Goal: Use online tool/utility: Utilize a website feature to perform a specific function

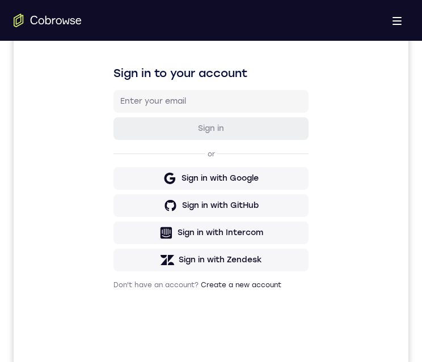
scroll to position [518, 0]
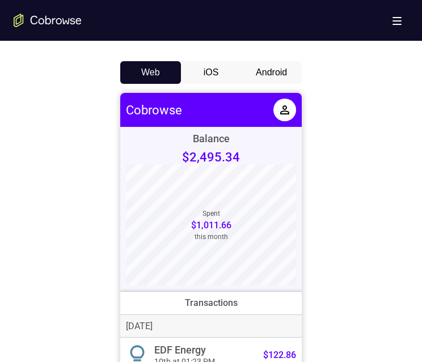
click at [252, 72] on button "Android" at bounding box center [271, 72] width 61 height 23
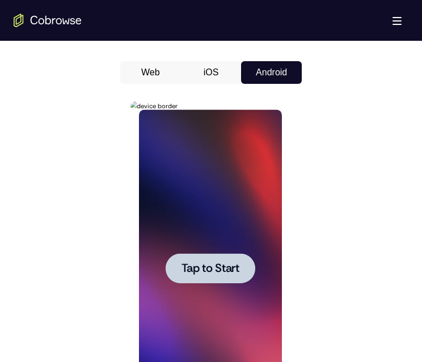
scroll to position [618, 0]
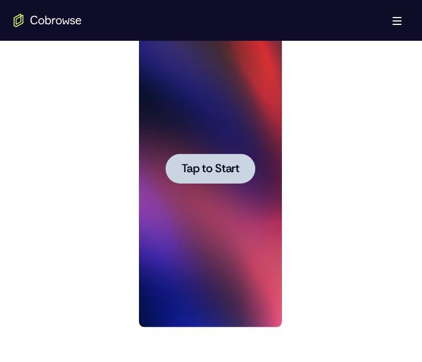
click at [192, 165] on span "Tap to Start" at bounding box center [210, 168] width 58 height 11
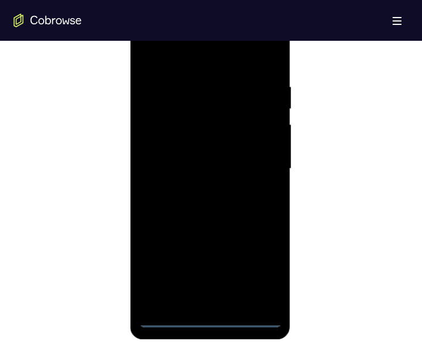
click at [207, 315] on div at bounding box center [209, 168] width 143 height 317
click at [211, 319] on div at bounding box center [209, 168] width 143 height 317
click at [262, 278] on div at bounding box center [209, 168] width 143 height 317
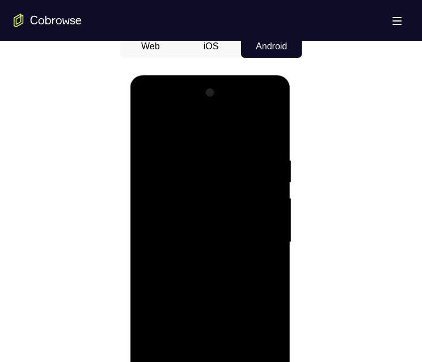
click at [237, 131] on div at bounding box center [209, 242] width 143 height 317
click at [261, 238] on div at bounding box center [209, 242] width 143 height 317
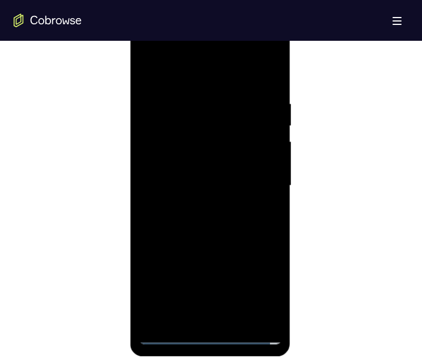
click at [196, 205] on div at bounding box center [209, 185] width 143 height 317
click at [193, 172] on div at bounding box center [209, 185] width 143 height 317
click at [205, 163] on div at bounding box center [209, 185] width 143 height 317
click at [215, 186] on div at bounding box center [209, 185] width 143 height 317
click at [206, 223] on div at bounding box center [209, 185] width 143 height 317
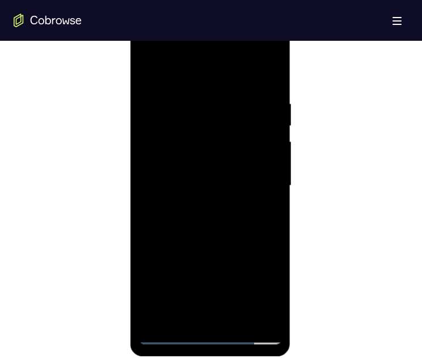
click at [209, 215] on div at bounding box center [209, 185] width 143 height 317
click at [209, 220] on div at bounding box center [209, 185] width 143 height 317
click at [220, 229] on div at bounding box center [209, 185] width 143 height 317
drag, startPoint x: 260, startPoint y: 269, endPoint x: 259, endPoint y: 89, distance: 180.3
click at [259, 89] on div at bounding box center [209, 185] width 143 height 317
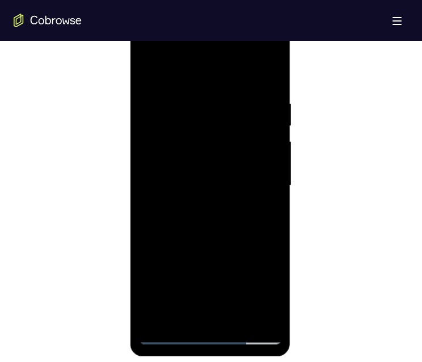
drag, startPoint x: 214, startPoint y: 206, endPoint x: 223, endPoint y: 174, distance: 33.2
click at [223, 174] on div at bounding box center [209, 185] width 143 height 317
click at [234, 315] on div at bounding box center [209, 185] width 143 height 317
click at [219, 244] on div at bounding box center [209, 185] width 143 height 317
click at [200, 175] on div at bounding box center [209, 185] width 143 height 317
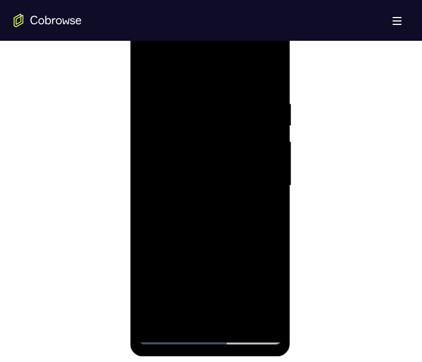
click at [177, 312] on div at bounding box center [209, 185] width 143 height 317
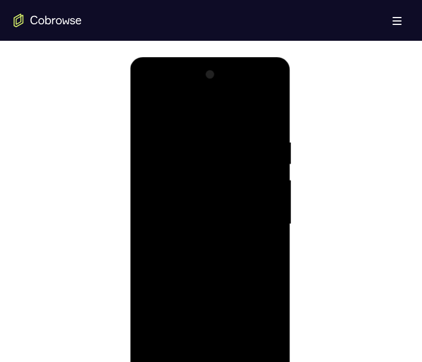
click at [264, 247] on div at bounding box center [209, 224] width 143 height 317
click at [211, 274] on div at bounding box center [209, 224] width 143 height 317
click at [261, 251] on div at bounding box center [209, 224] width 143 height 317
click at [207, 320] on div at bounding box center [209, 224] width 143 height 317
click at [151, 111] on div at bounding box center [209, 224] width 143 height 317
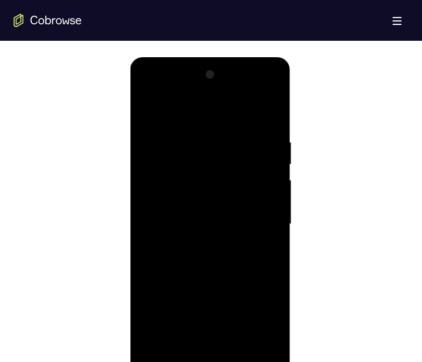
click at [203, 214] on div at bounding box center [209, 224] width 143 height 317
click at [180, 353] on div at bounding box center [209, 224] width 143 height 317
click at [176, 347] on div at bounding box center [209, 224] width 143 height 317
click at [146, 348] on div at bounding box center [209, 224] width 143 height 317
click at [270, 354] on div at bounding box center [209, 224] width 143 height 317
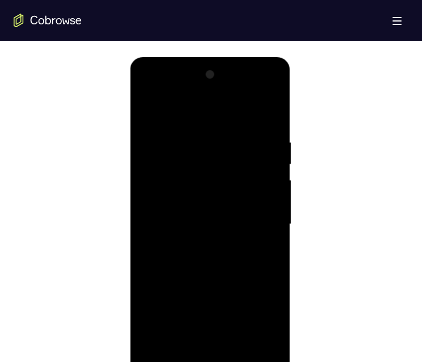
click at [148, 354] on div at bounding box center [209, 224] width 143 height 317
click at [209, 329] on div at bounding box center [209, 224] width 143 height 317
click at [262, 249] on div at bounding box center [209, 224] width 143 height 317
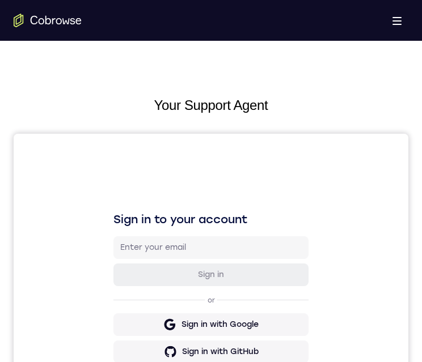
scroll to position [460, 0]
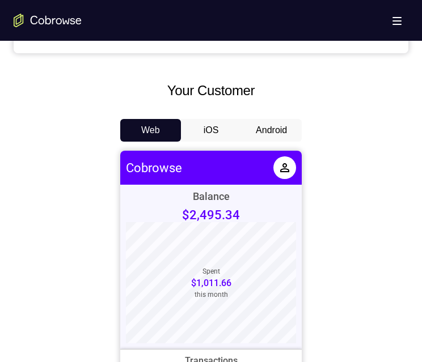
click at [295, 129] on button "Android" at bounding box center [271, 130] width 61 height 23
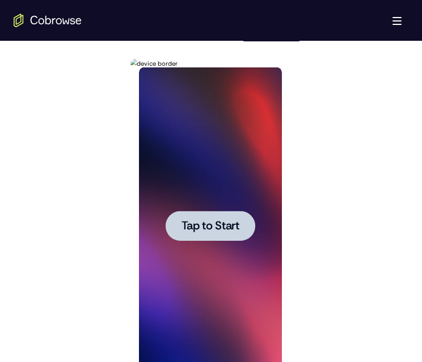
scroll to position [561, 0]
click at [211, 225] on span "Tap to Start" at bounding box center [210, 225] width 58 height 11
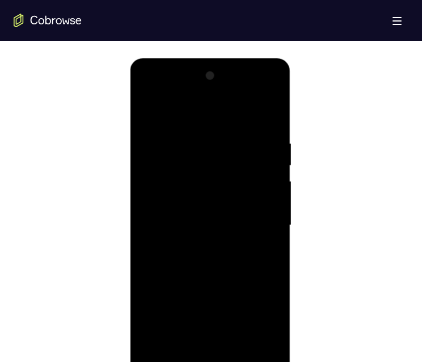
drag, startPoint x: 426, startPoint y: 149, endPoint x: 116, endPoint y: 58, distance: 322.5
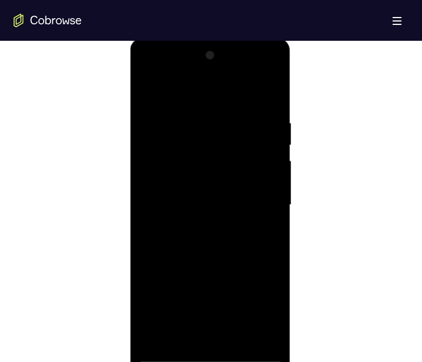
click at [209, 350] on div at bounding box center [209, 204] width 143 height 317
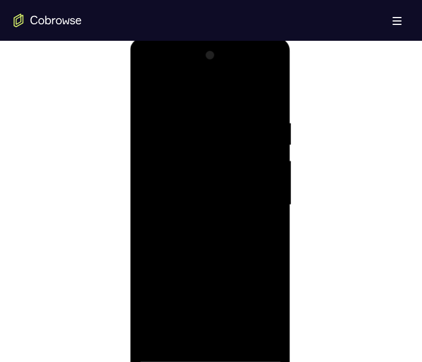
click at [207, 352] on div at bounding box center [209, 204] width 143 height 317
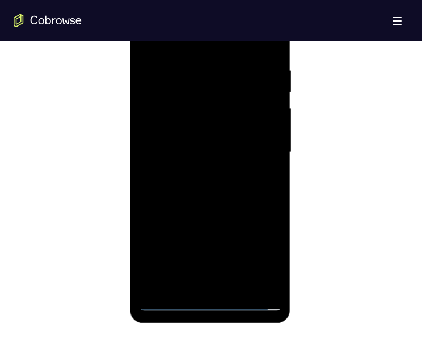
click at [262, 249] on div at bounding box center [209, 152] width 143 height 317
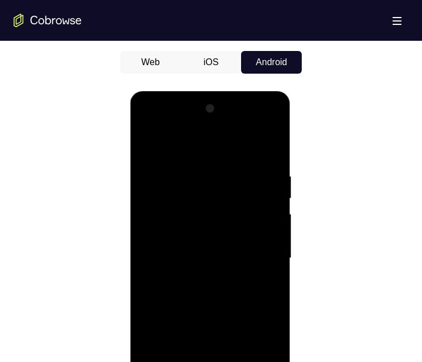
scroll to position [578, 0]
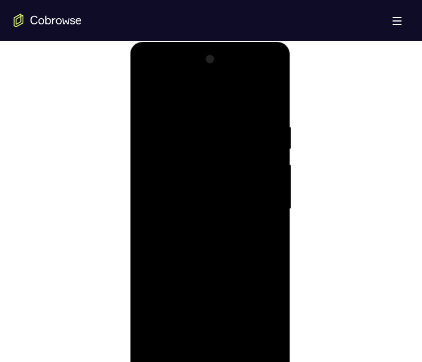
click at [175, 100] on div at bounding box center [209, 208] width 143 height 317
click at [260, 200] on div at bounding box center [209, 208] width 143 height 317
click at [198, 230] on div at bounding box center [209, 208] width 143 height 317
click at [209, 196] on div at bounding box center [209, 208] width 143 height 317
click at [221, 189] on div at bounding box center [209, 208] width 143 height 317
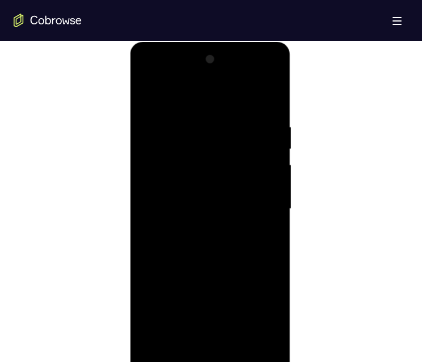
click at [221, 198] on div at bounding box center [209, 208] width 143 height 317
click at [221, 201] on div at bounding box center [209, 208] width 143 height 317
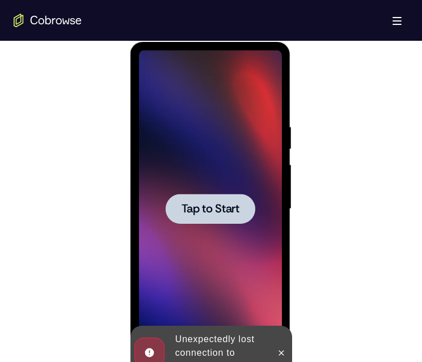
click at [219, 204] on span "Tap to Start" at bounding box center [210, 209] width 58 height 11
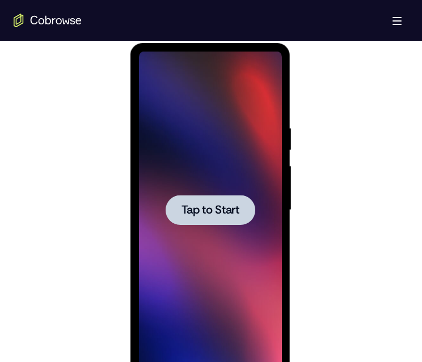
scroll to position [594, 0]
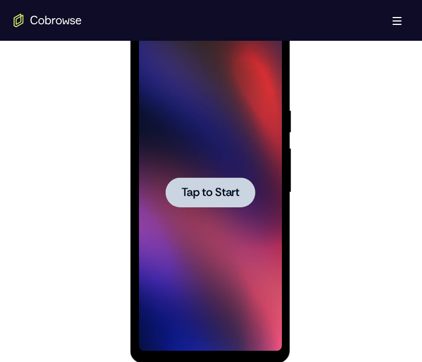
click at [232, 190] on span "Tap to Start" at bounding box center [210, 192] width 58 height 11
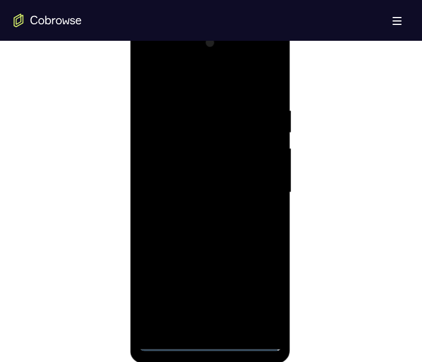
click at [209, 340] on div at bounding box center [209, 192] width 143 height 317
click at [257, 302] on div at bounding box center [209, 192] width 143 height 317
click at [164, 77] on div at bounding box center [209, 192] width 143 height 317
drag, startPoint x: 162, startPoint y: 46, endPoint x: 287, endPoint y: 36, distance: 125.7
click at [162, 46] on div at bounding box center [209, 192] width 143 height 317
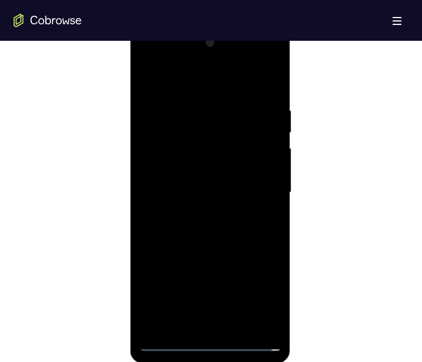
click at [257, 185] on div at bounding box center [209, 192] width 143 height 317
click at [195, 206] on div at bounding box center [209, 192] width 143 height 317
click at [196, 215] on div at bounding box center [209, 192] width 143 height 317
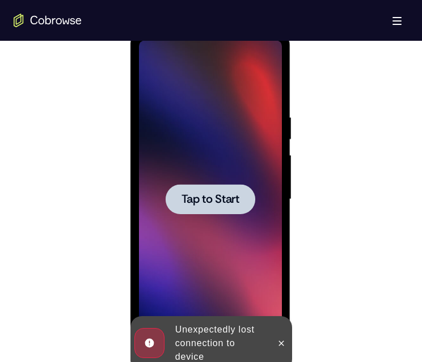
click at [203, 188] on div at bounding box center [210, 199] width 90 height 30
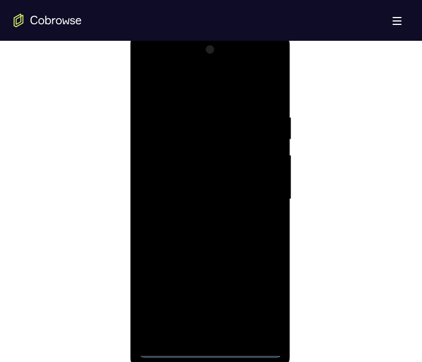
click at [205, 349] on div at bounding box center [209, 199] width 143 height 317
click at [261, 301] on div at bounding box center [209, 199] width 143 height 317
click at [161, 85] on div at bounding box center [209, 199] width 143 height 317
click at [258, 196] on div at bounding box center [209, 199] width 143 height 317
click at [195, 218] on div at bounding box center [209, 199] width 143 height 317
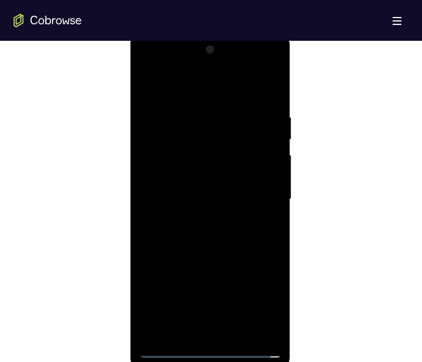
click at [189, 186] on div at bounding box center [209, 199] width 143 height 317
click at [175, 175] on div at bounding box center [209, 199] width 143 height 317
click at [198, 195] on div at bounding box center [209, 199] width 143 height 317
click at [203, 238] on div at bounding box center [209, 199] width 143 height 317
click at [211, 231] on div at bounding box center [209, 199] width 143 height 317
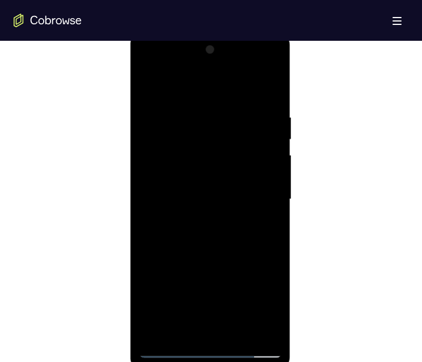
click at [193, 117] on div at bounding box center [209, 199] width 143 height 317
click at [255, 324] on div at bounding box center [209, 199] width 143 height 317
click at [262, 235] on div at bounding box center [209, 199] width 143 height 317
click at [252, 326] on div at bounding box center [209, 199] width 143 height 317
click at [272, 206] on div at bounding box center [209, 199] width 143 height 317
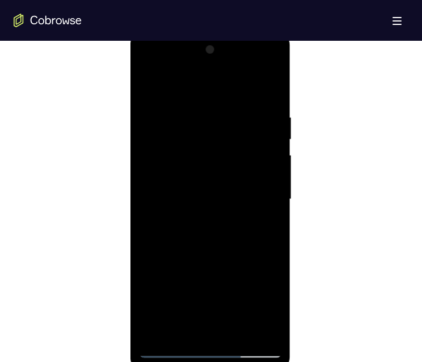
click at [254, 327] on div at bounding box center [209, 199] width 143 height 317
click at [256, 206] on div at bounding box center [209, 199] width 143 height 317
click at [252, 203] on div at bounding box center [209, 199] width 143 height 317
click at [258, 203] on div at bounding box center [209, 199] width 143 height 317
click at [253, 326] on div at bounding box center [209, 199] width 143 height 317
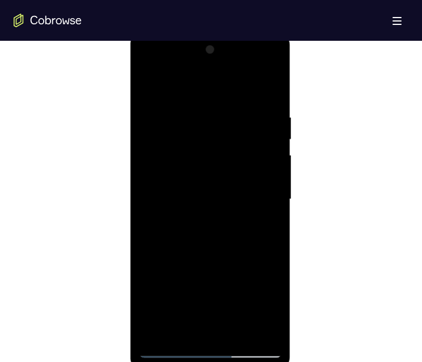
click at [262, 200] on div at bounding box center [209, 199] width 143 height 317
click at [252, 199] on div at bounding box center [209, 199] width 143 height 317
click at [254, 329] on div at bounding box center [209, 199] width 143 height 317
click at [265, 231] on div at bounding box center [209, 199] width 143 height 317
click at [257, 184] on div at bounding box center [209, 199] width 143 height 317
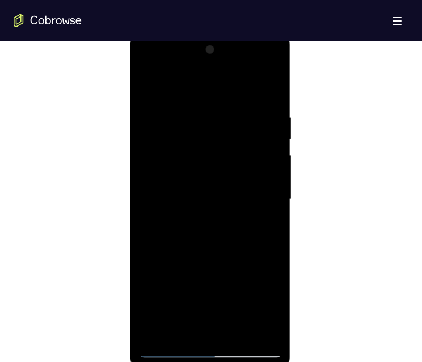
click at [256, 190] on div at bounding box center [209, 199] width 143 height 317
click at [252, 325] on div at bounding box center [209, 199] width 143 height 317
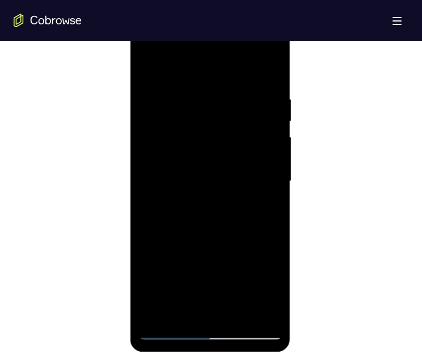
click at [271, 189] on div at bounding box center [209, 181] width 143 height 317
click at [269, 67] on div at bounding box center [209, 181] width 143 height 317
click at [226, 223] on div at bounding box center [209, 181] width 143 height 317
drag, startPoint x: 221, startPoint y: 235, endPoint x: 230, endPoint y: 66, distance: 169.1
click at [230, 57] on div at bounding box center [209, 181] width 143 height 317
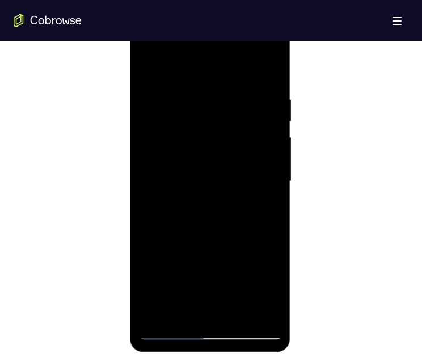
drag, startPoint x: 221, startPoint y: 191, endPoint x: 230, endPoint y: 98, distance: 94.0
click at [230, 98] on div at bounding box center [209, 181] width 143 height 317
drag, startPoint x: 243, startPoint y: 275, endPoint x: 226, endPoint y: 91, distance: 184.4
click at [226, 91] on div at bounding box center [209, 181] width 143 height 317
drag, startPoint x: 217, startPoint y: 241, endPoint x: 227, endPoint y: 120, distance: 121.8
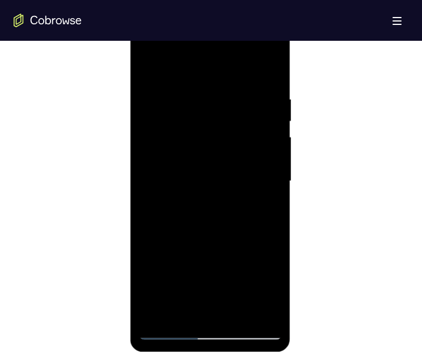
click at [227, 120] on div at bounding box center [209, 181] width 143 height 317
drag, startPoint x: 234, startPoint y: 245, endPoint x: 243, endPoint y: 92, distance: 153.3
click at [243, 91] on div at bounding box center [209, 181] width 143 height 317
click at [210, 315] on div at bounding box center [209, 181] width 143 height 317
drag, startPoint x: 224, startPoint y: 219, endPoint x: 218, endPoint y: 164, distance: 55.9
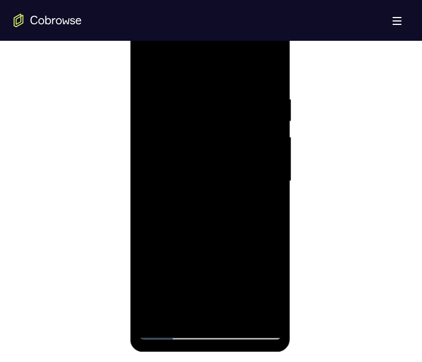
click at [218, 163] on div at bounding box center [209, 181] width 143 height 317
drag, startPoint x: 209, startPoint y: 220, endPoint x: 202, endPoint y: 97, distance: 123.2
click at [204, 89] on div at bounding box center [209, 181] width 143 height 317
drag, startPoint x: 196, startPoint y: 237, endPoint x: 223, endPoint y: 89, distance: 150.4
click at [223, 89] on div at bounding box center [209, 181] width 143 height 317
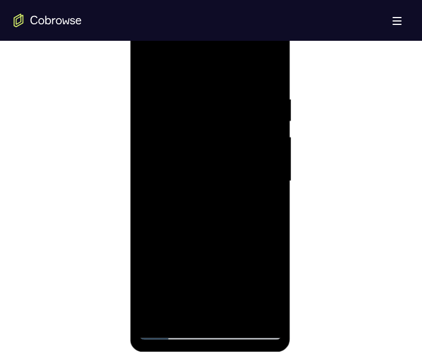
drag, startPoint x: 186, startPoint y: 290, endPoint x: 200, endPoint y: 198, distance: 92.3
click at [200, 198] on div at bounding box center [209, 181] width 143 height 317
click at [218, 70] on div at bounding box center [209, 181] width 143 height 317
drag, startPoint x: 208, startPoint y: 107, endPoint x: 207, endPoint y: 223, distance: 116.8
click at [207, 223] on div at bounding box center [209, 181] width 143 height 317
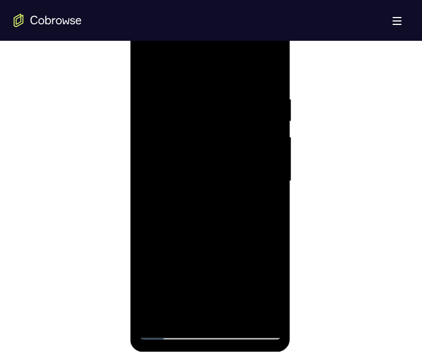
drag, startPoint x: 205, startPoint y: 150, endPoint x: 200, endPoint y: 291, distance: 141.8
click at [200, 292] on div at bounding box center [209, 181] width 143 height 317
drag, startPoint x: 211, startPoint y: 88, endPoint x: 217, endPoint y: 270, distance: 181.5
click at [217, 277] on div at bounding box center [209, 181] width 143 height 317
click at [216, 212] on div at bounding box center [209, 181] width 143 height 317
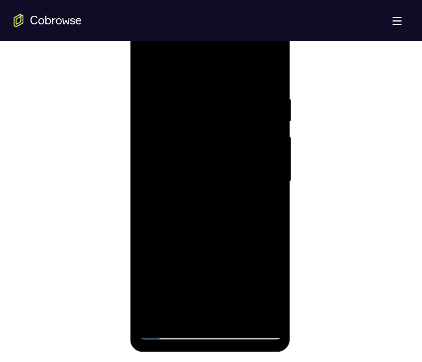
drag, startPoint x: 236, startPoint y: 218, endPoint x: 241, endPoint y: 141, distance: 77.3
click at [241, 141] on div at bounding box center [209, 181] width 143 height 317
drag, startPoint x: 241, startPoint y: 224, endPoint x: 244, endPoint y: 137, distance: 87.9
click at [244, 137] on div at bounding box center [209, 181] width 143 height 317
drag, startPoint x: 235, startPoint y: 240, endPoint x: 240, endPoint y: 163, distance: 77.2
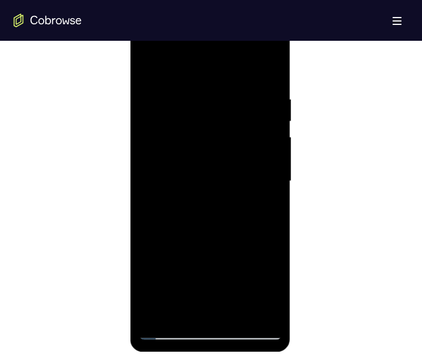
click at [240, 163] on div at bounding box center [209, 181] width 143 height 317
drag, startPoint x: 224, startPoint y: 243, endPoint x: 251, endPoint y: 44, distance: 200.8
click at [252, 43] on div at bounding box center [209, 181] width 143 height 317
drag, startPoint x: 219, startPoint y: 246, endPoint x: 227, endPoint y: 147, distance: 99.0
click at [227, 147] on div at bounding box center [209, 181] width 143 height 317
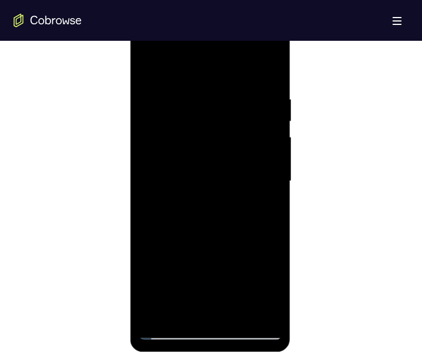
drag, startPoint x: 224, startPoint y: 259, endPoint x: 227, endPoint y: 125, distance: 134.4
click at [227, 125] on div at bounding box center [209, 181] width 143 height 317
drag, startPoint x: 245, startPoint y: 258, endPoint x: 235, endPoint y: 175, distance: 83.3
click at [235, 175] on div at bounding box center [209, 181] width 143 height 317
click at [205, 322] on div at bounding box center [209, 181] width 143 height 317
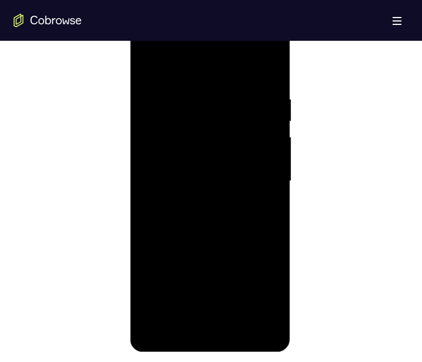
click at [154, 14] on div at bounding box center [210, 14] width 160 height 0
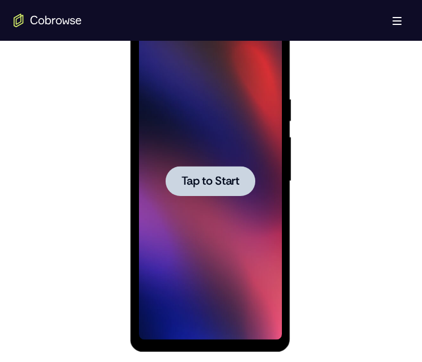
click at [209, 181] on span "Tap to Start" at bounding box center [210, 181] width 58 height 11
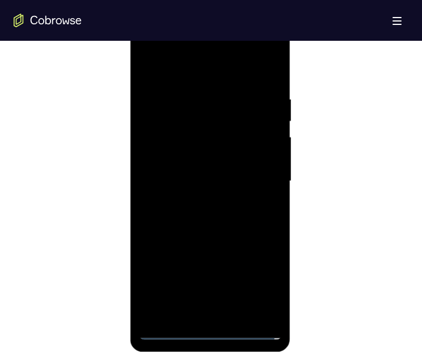
click at [198, 273] on div at bounding box center [209, 181] width 143 height 317
click at [211, 330] on div at bounding box center [209, 181] width 143 height 317
click at [268, 283] on div at bounding box center [209, 181] width 143 height 317
click at [191, 65] on div at bounding box center [209, 181] width 143 height 317
click at [257, 169] on div at bounding box center [209, 181] width 143 height 317
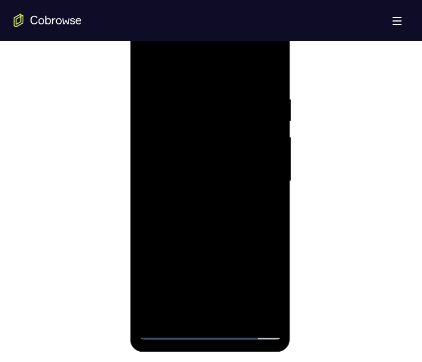
click at [193, 198] on div at bounding box center [209, 181] width 143 height 317
click at [221, 163] on div at bounding box center [209, 181] width 143 height 317
click at [194, 159] on div at bounding box center [209, 181] width 143 height 317
click at [201, 179] on div at bounding box center [209, 181] width 143 height 317
click at [205, 217] on div at bounding box center [209, 181] width 143 height 317
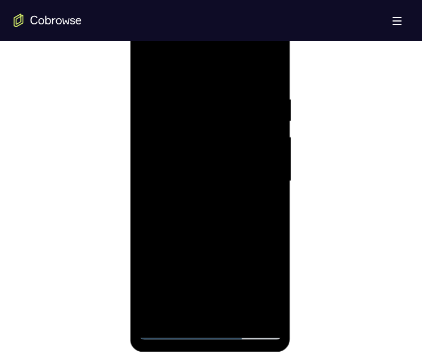
click at [222, 215] on div at bounding box center [209, 181] width 143 height 317
click at [196, 94] on div at bounding box center [209, 181] width 143 height 317
click at [260, 193] on div at bounding box center [209, 181] width 143 height 317
click at [265, 188] on div at bounding box center [209, 181] width 143 height 317
click at [253, 187] on div at bounding box center [209, 181] width 143 height 317
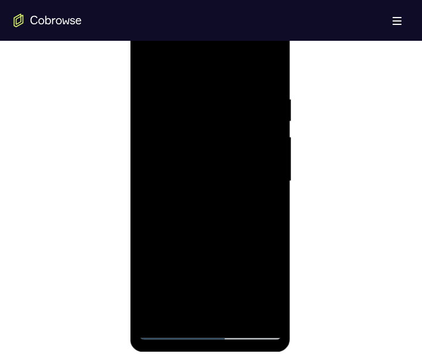
click at [253, 187] on div at bounding box center [209, 181] width 143 height 317
click at [261, 191] on div at bounding box center [209, 181] width 143 height 317
drag, startPoint x: 252, startPoint y: 205, endPoint x: 210, endPoint y: 214, distance: 43.5
click at [209, 214] on div at bounding box center [209, 181] width 143 height 317
click at [262, 186] on div at bounding box center [209, 181] width 143 height 317
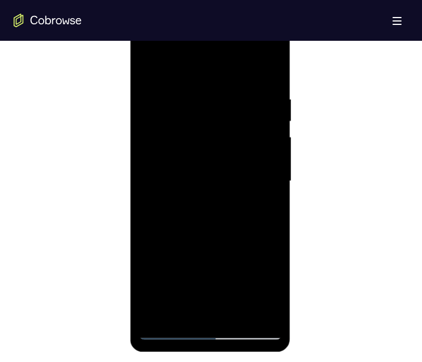
click at [262, 186] on div at bounding box center [209, 181] width 143 height 317
click at [266, 188] on div at bounding box center [209, 181] width 143 height 317
click at [268, 182] on div at bounding box center [209, 181] width 143 height 317
click at [272, 111] on div at bounding box center [209, 181] width 143 height 317
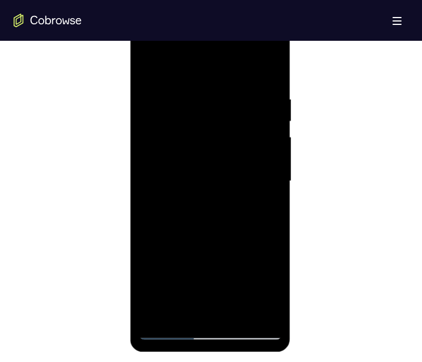
click at [277, 172] on div at bounding box center [209, 181] width 143 height 317
click at [259, 190] on div at bounding box center [209, 181] width 143 height 317
click at [249, 155] on div at bounding box center [209, 181] width 143 height 317
click at [257, 172] on div at bounding box center [209, 181] width 143 height 317
click at [261, 168] on div at bounding box center [209, 181] width 143 height 317
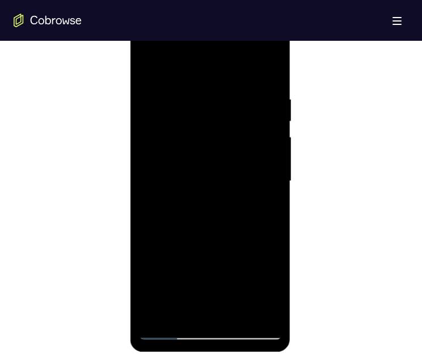
click at [270, 67] on div at bounding box center [209, 181] width 143 height 317
click at [226, 222] on div at bounding box center [209, 181] width 143 height 317
click at [234, 311] on div at bounding box center [209, 181] width 143 height 317
click at [219, 243] on div at bounding box center [209, 181] width 143 height 317
drag, startPoint x: 224, startPoint y: 238, endPoint x: 222, endPoint y: 141, distance: 96.4
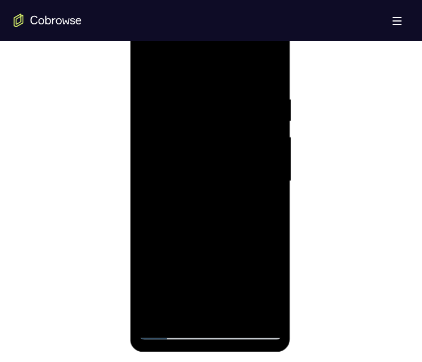
click at [222, 141] on div at bounding box center [209, 181] width 143 height 317
drag, startPoint x: 197, startPoint y: 273, endPoint x: 227, endPoint y: 169, distance: 108.0
click at [227, 169] on div at bounding box center [209, 181] width 143 height 317
drag, startPoint x: 223, startPoint y: 297, endPoint x: 218, endPoint y: 229, distance: 68.2
click at [218, 229] on div at bounding box center [209, 181] width 143 height 317
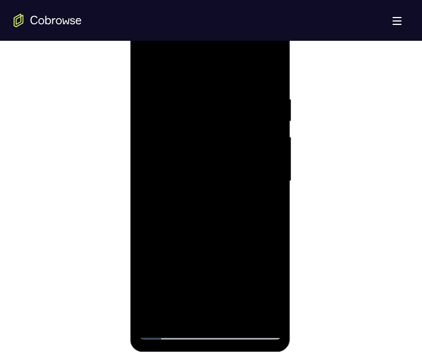
click at [221, 236] on div at bounding box center [209, 181] width 143 height 317
click at [148, 68] on div at bounding box center [209, 181] width 143 height 317
drag, startPoint x: 214, startPoint y: 293, endPoint x: 210, endPoint y: 215, distance: 77.2
click at [210, 215] on div at bounding box center [209, 181] width 143 height 317
click at [211, 237] on div at bounding box center [209, 181] width 143 height 317
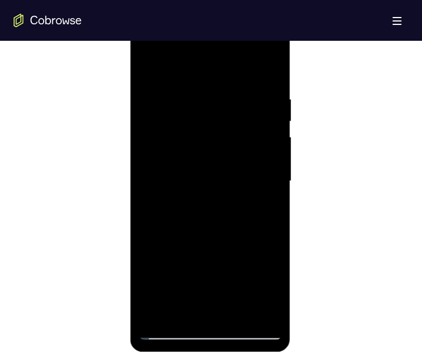
click at [181, 303] on div at bounding box center [209, 181] width 143 height 317
click at [263, 14] on div at bounding box center [210, 14] width 160 height 0
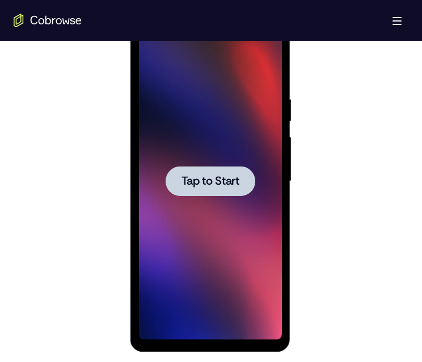
click at [225, 183] on span "Tap to Start" at bounding box center [210, 181] width 58 height 11
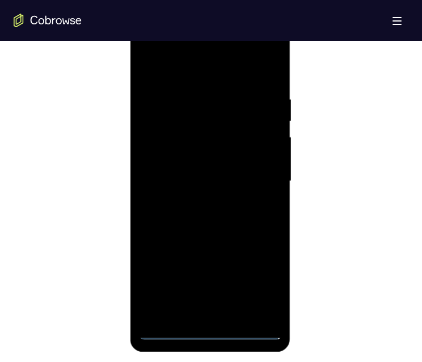
click at [209, 329] on div at bounding box center [209, 181] width 143 height 317
click at [264, 277] on div at bounding box center [209, 181] width 143 height 317
click at [198, 71] on div at bounding box center [209, 181] width 143 height 317
click at [258, 168] on div at bounding box center [209, 179] width 143 height 317
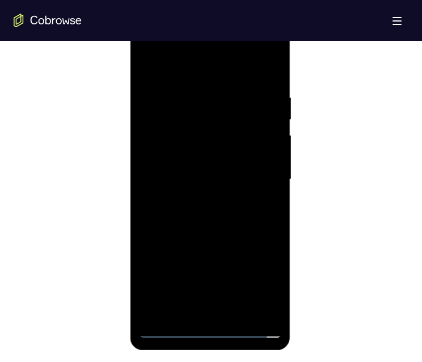
click at [193, 197] on div at bounding box center [209, 179] width 143 height 317
click at [211, 166] on div at bounding box center [209, 179] width 143 height 317
click at [187, 146] on div at bounding box center [209, 179] width 143 height 317
click at [207, 175] on div at bounding box center [209, 179] width 143 height 317
click at [206, 215] on div at bounding box center [209, 179] width 143 height 317
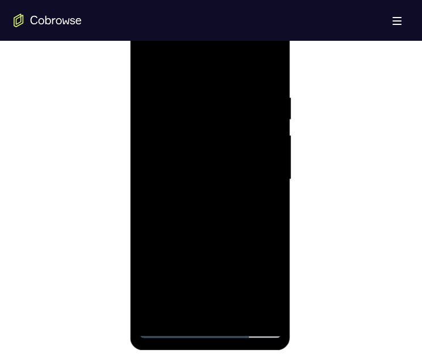
drag, startPoint x: 207, startPoint y: 215, endPoint x: 211, endPoint y: 207, distance: 8.9
click at [206, 215] on div at bounding box center [209, 179] width 143 height 317
click at [272, 78] on div at bounding box center [209, 179] width 143 height 317
click at [193, 91] on div at bounding box center [209, 179] width 143 height 317
click at [196, 89] on div at bounding box center [209, 179] width 143 height 317
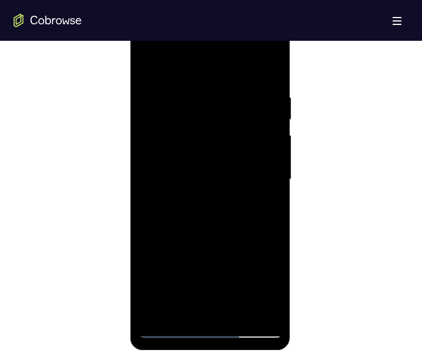
click at [196, 89] on div at bounding box center [209, 179] width 143 height 317
drag, startPoint x: 245, startPoint y: 247, endPoint x: 236, endPoint y: 103, distance: 144.3
click at [236, 103] on div at bounding box center [209, 179] width 143 height 317
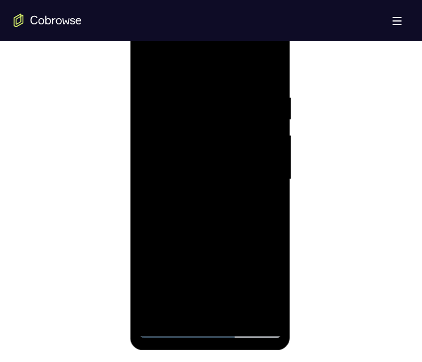
click at [247, 183] on div at bounding box center [209, 179] width 143 height 317
click at [248, 179] on div at bounding box center [209, 179] width 143 height 317
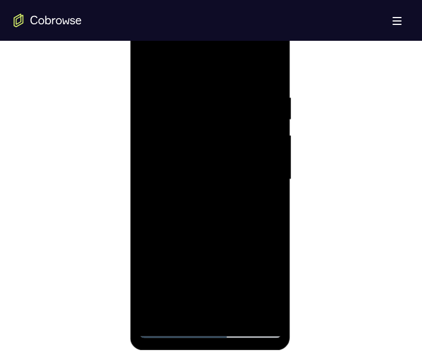
click at [268, 138] on div at bounding box center [209, 179] width 143 height 317
click at [270, 65] on div at bounding box center [209, 179] width 143 height 317
click at [227, 93] on div at bounding box center [209, 179] width 143 height 317
click at [266, 60] on div at bounding box center [209, 179] width 143 height 317
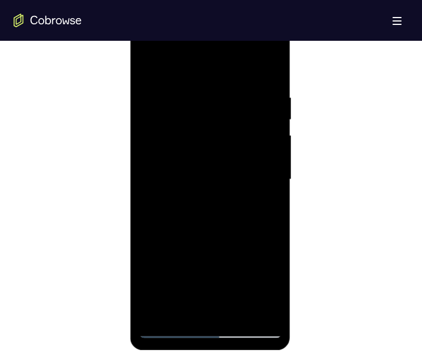
click at [268, 69] on div at bounding box center [209, 179] width 143 height 317
click at [238, 309] on div at bounding box center [209, 179] width 143 height 317
click at [209, 241] on div at bounding box center [209, 179] width 143 height 317
drag, startPoint x: 214, startPoint y: 249, endPoint x: 221, endPoint y: 166, distance: 83.6
click at [221, 166] on div at bounding box center [209, 179] width 143 height 317
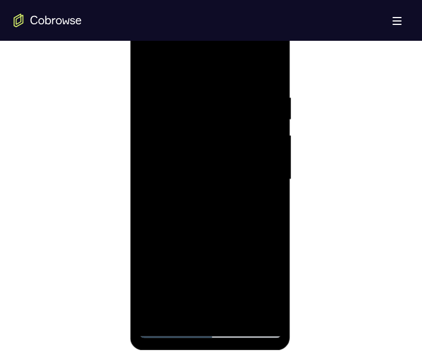
drag, startPoint x: 224, startPoint y: 264, endPoint x: 232, endPoint y: 155, distance: 109.1
click at [232, 155] on div at bounding box center [209, 179] width 143 height 317
drag, startPoint x: 226, startPoint y: 262, endPoint x: 234, endPoint y: 168, distance: 94.5
click at [234, 168] on div at bounding box center [209, 179] width 143 height 317
click at [234, 228] on div at bounding box center [209, 179] width 143 height 317
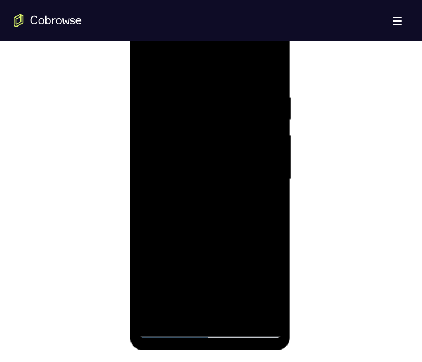
click at [205, 308] on div at bounding box center [209, 179] width 143 height 317
click at [266, 205] on div at bounding box center [209, 179] width 143 height 317
click at [146, 66] on div at bounding box center [209, 179] width 143 height 317
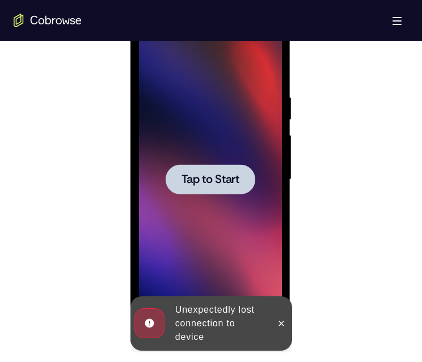
click at [231, 184] on span "Tap to Start" at bounding box center [210, 179] width 58 height 11
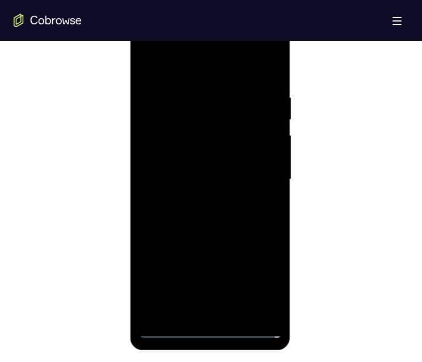
drag, startPoint x: 210, startPoint y: 330, endPoint x: 266, endPoint y: 374, distance: 71.4
click at [210, 330] on div at bounding box center [209, 179] width 143 height 317
click at [266, 286] on div at bounding box center [209, 179] width 143 height 317
click at [158, 66] on div at bounding box center [209, 179] width 143 height 317
click at [248, 176] on div at bounding box center [209, 179] width 143 height 317
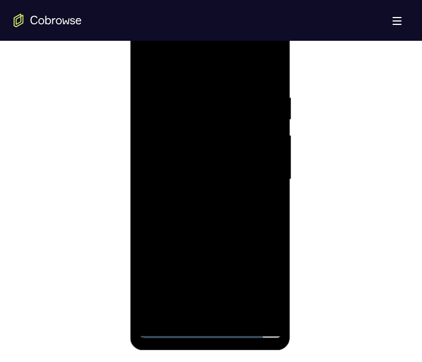
click at [259, 171] on div at bounding box center [209, 179] width 143 height 317
click at [257, 173] on div at bounding box center [209, 179] width 143 height 317
click at [196, 197] on div at bounding box center [209, 179] width 143 height 317
click at [193, 163] on div at bounding box center [209, 179] width 143 height 317
click at [192, 153] on div at bounding box center [209, 179] width 143 height 317
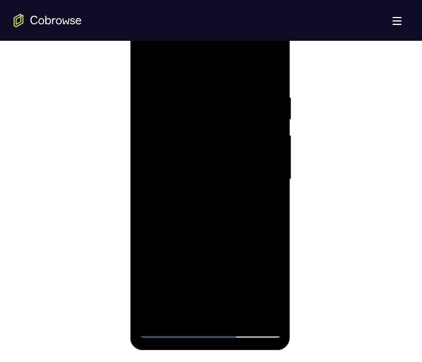
click at [219, 179] on div at bounding box center [209, 179] width 143 height 317
click at [221, 216] on div at bounding box center [209, 179] width 143 height 317
click at [243, 225] on div at bounding box center [209, 179] width 143 height 317
click at [235, 307] on div at bounding box center [209, 179] width 143 height 317
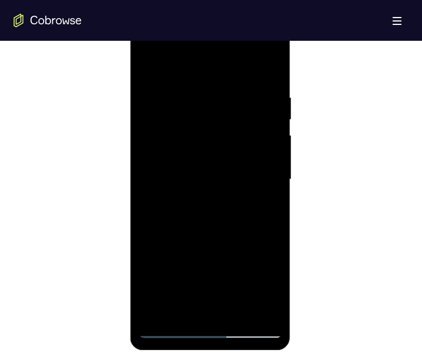
click at [209, 234] on div at bounding box center [209, 179] width 143 height 317
drag, startPoint x: 219, startPoint y: 232, endPoint x: 221, endPoint y: 105, distance: 127.0
click at [221, 105] on div at bounding box center [209, 179] width 143 height 317
drag, startPoint x: 209, startPoint y: 269, endPoint x: 230, endPoint y: 121, distance: 150.0
click at [230, 121] on div at bounding box center [209, 179] width 143 height 317
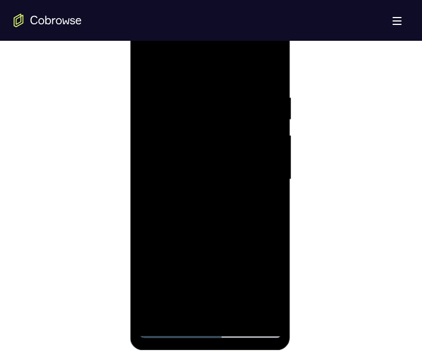
drag, startPoint x: 203, startPoint y: 248, endPoint x: 214, endPoint y: 121, distance: 127.4
click at [214, 117] on div at bounding box center [209, 179] width 143 height 317
drag, startPoint x: 218, startPoint y: 214, endPoint x: 214, endPoint y: 339, distance: 125.3
click at [214, 339] on div at bounding box center [210, 181] width 160 height 338
drag, startPoint x: 202, startPoint y: 260, endPoint x: 210, endPoint y: 146, distance: 114.2
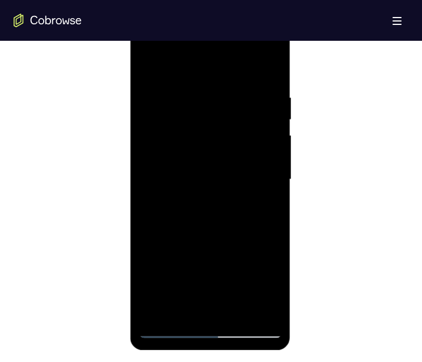
click at [210, 145] on div at bounding box center [209, 179] width 143 height 317
drag, startPoint x: 230, startPoint y: 172, endPoint x: 230, endPoint y: 100, distance: 71.4
click at [231, 97] on div at bounding box center [209, 179] width 143 height 317
drag, startPoint x: 199, startPoint y: 297, endPoint x: 214, endPoint y: 159, distance: 139.1
click at [214, 159] on div at bounding box center [209, 179] width 143 height 317
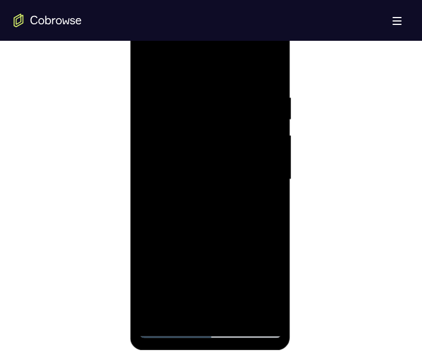
click at [213, 196] on div at bounding box center [209, 179] width 143 height 317
click at [175, 303] on div at bounding box center [209, 179] width 143 height 317
